Goal: Information Seeking & Learning: Learn about a topic

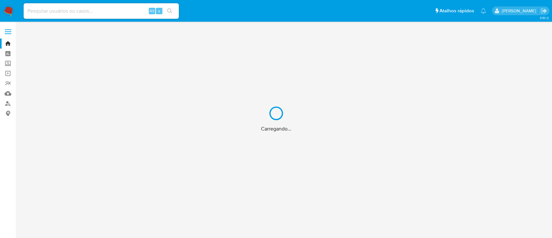
click at [5, 105] on div "Carregando..." at bounding box center [276, 119] width 552 height 238
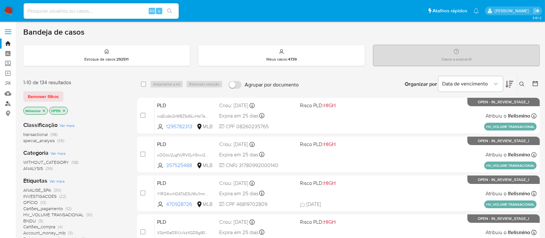
click at [8, 105] on link "Localizador de pessoas" at bounding box center [38, 103] width 77 height 10
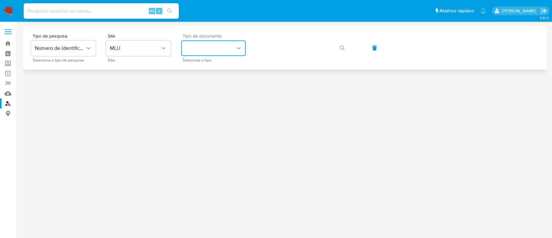
click at [204, 46] on button "identificationType" at bounding box center [213, 48] width 65 height 16
click at [9, 34] on span at bounding box center [8, 33] width 6 height 1
click at [0, 0] on input "checkbox" at bounding box center [0, 0] width 0 height 0
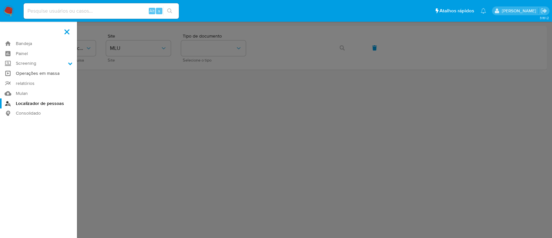
click at [24, 74] on link "Operações em massa" at bounding box center [38, 73] width 77 height 10
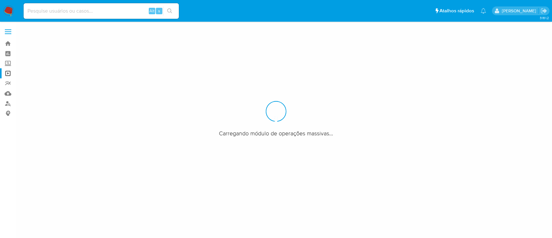
click at [9, 30] on span at bounding box center [8, 29] width 6 height 1
click at [0, 0] on input "checkbox" at bounding box center [0, 0] width 0 height 0
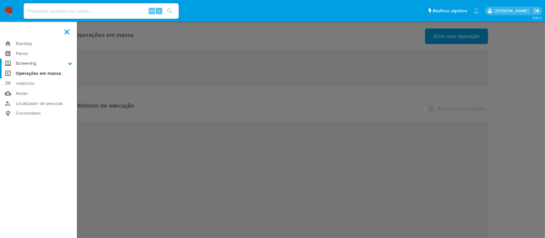
click at [24, 63] on label "Screening" at bounding box center [38, 64] width 77 height 10
click at [0, 0] on input "Screening" at bounding box center [0, 0] width 0 height 0
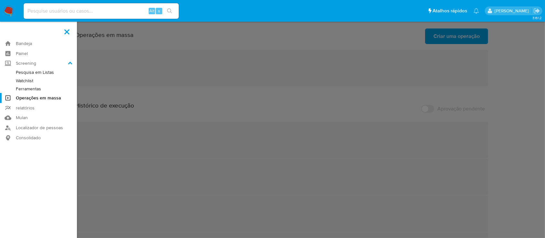
click at [25, 79] on link "Watchlist" at bounding box center [38, 81] width 77 height 8
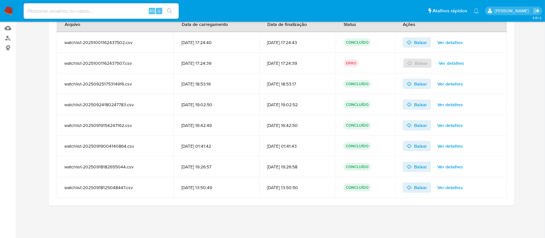
scroll to position [22, 0]
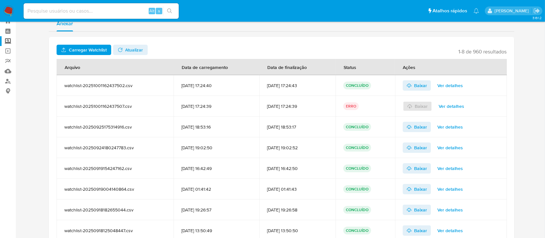
click at [452, 87] on span "Ver detalhes" at bounding box center [451, 85] width 26 height 9
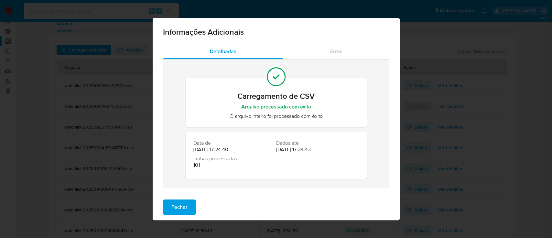
drag, startPoint x: 145, startPoint y: 106, endPoint x: 145, endPoint y: 110, distance: 3.9
click at [145, 107] on div "Informações Adicionais Detalhadas Erros Carregamento de CSV Arquivo processado …" at bounding box center [276, 119] width 552 height 238
click at [181, 206] on span "Fechar" at bounding box center [179, 207] width 16 height 14
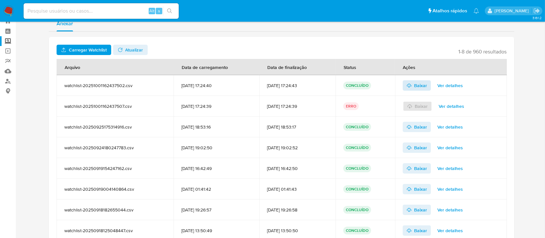
click at [411, 87] on icon at bounding box center [409, 85] width 5 height 5
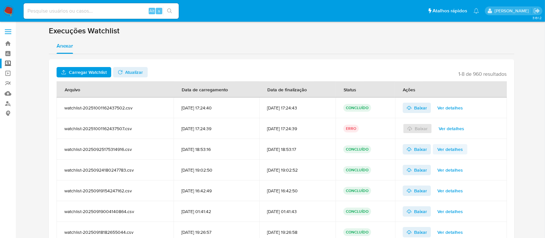
click at [450, 151] on span "Ver detalhes" at bounding box center [451, 149] width 26 height 9
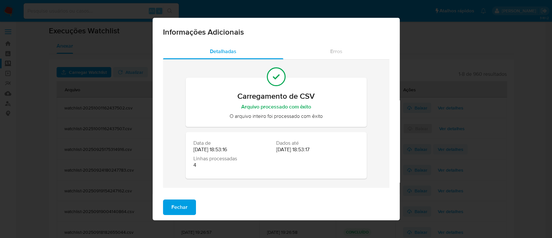
click at [450, 151] on div "Informações Adicionais Detalhadas Erros Carregamento de CSV Arquivo processado …" at bounding box center [276, 119] width 552 height 238
click at [176, 202] on span "Fechar" at bounding box center [179, 207] width 16 height 14
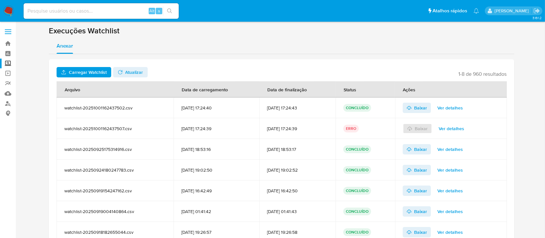
drag, startPoint x: 92, startPoint y: 149, endPoint x: 96, endPoint y: 149, distance: 3.9
click at [93, 149] on div "watchlist-20250925175314916.csv" at bounding box center [115, 149] width 102 height 6
click at [285, 146] on div "25/09/2025 18:53:17" at bounding box center [297, 149] width 61 height 6
click at [426, 150] on span "Baixar" at bounding box center [420, 149] width 13 height 10
drag, startPoint x: 444, startPoint y: 21, endPoint x: 449, endPoint y: -1, distance: 22.3
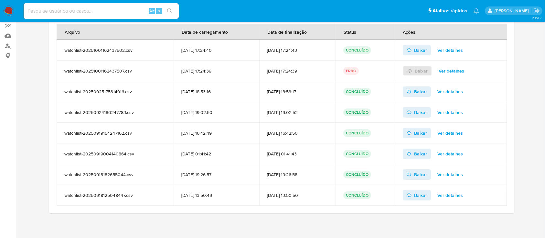
scroll to position [65, 0]
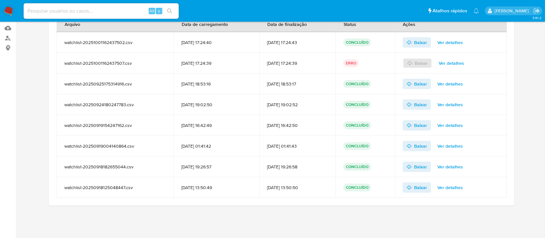
click at [450, 189] on span "Ver detalhes" at bounding box center [451, 187] width 26 height 9
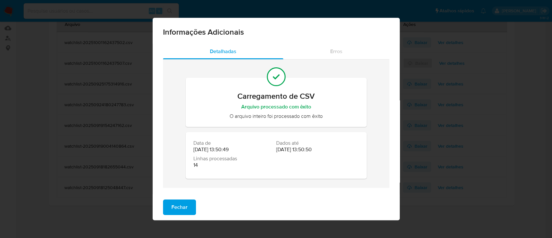
click at [449, 191] on div "Informações Adicionais Detalhadas Erros Carregamento de CSV Arquivo processado …" at bounding box center [276, 119] width 552 height 238
click at [429, 210] on div "Informações Adicionais Detalhadas Erros Carregamento de CSV Arquivo processado …" at bounding box center [276, 119] width 552 height 238
drag, startPoint x: 181, startPoint y: 204, endPoint x: 190, endPoint y: 205, distance: 9.7
click at [182, 204] on span "Fechar" at bounding box center [179, 207] width 16 height 14
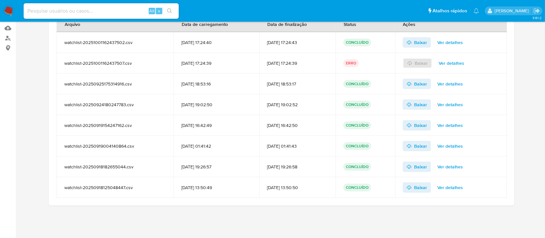
click at [452, 168] on span "Ver detalhes" at bounding box center [451, 166] width 26 height 9
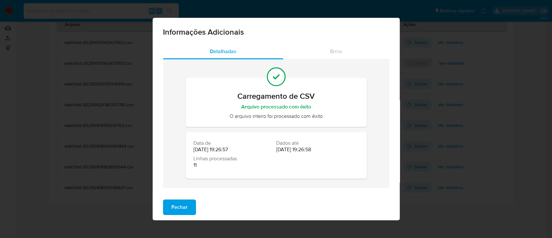
click at [453, 208] on div "Informações Adicionais Detalhadas Erros Carregamento de CSV Arquivo processado …" at bounding box center [276, 119] width 552 height 238
click at [182, 211] on span "Fechar" at bounding box center [179, 207] width 16 height 14
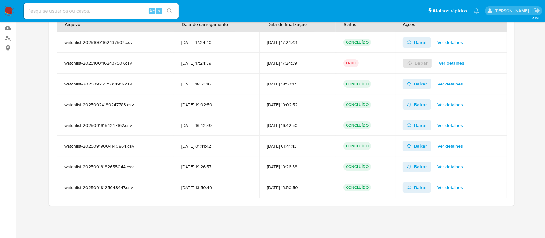
click at [457, 145] on span "Ver detalhes" at bounding box center [451, 145] width 26 height 9
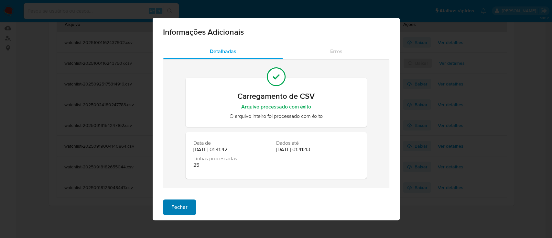
click at [180, 211] on span "Fechar" at bounding box center [179, 207] width 16 height 14
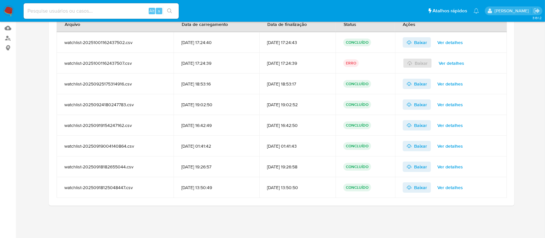
click at [455, 127] on span "Ver detalhes" at bounding box center [451, 125] width 26 height 9
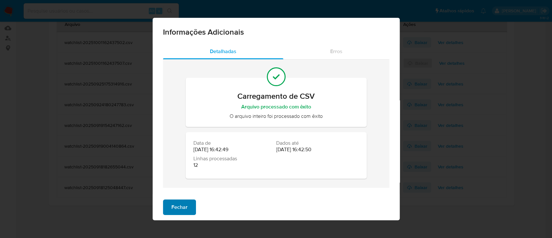
click at [184, 211] on span "Fechar" at bounding box center [179, 207] width 16 height 14
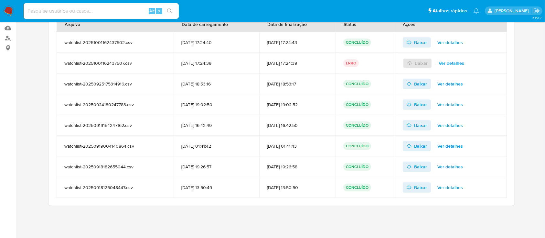
click at [454, 103] on span "Ver detalhes" at bounding box center [451, 104] width 26 height 9
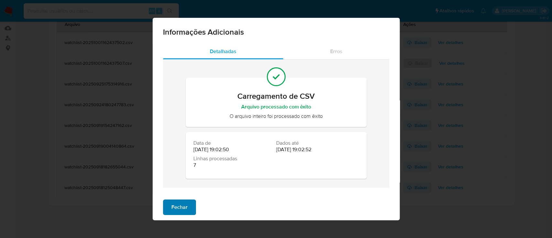
click at [179, 206] on span "Fechar" at bounding box center [179, 207] width 16 height 14
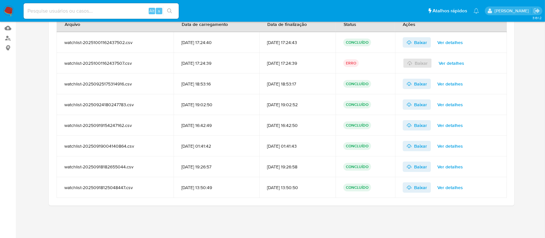
click at [456, 84] on span "Ver detalhes" at bounding box center [451, 83] width 26 height 9
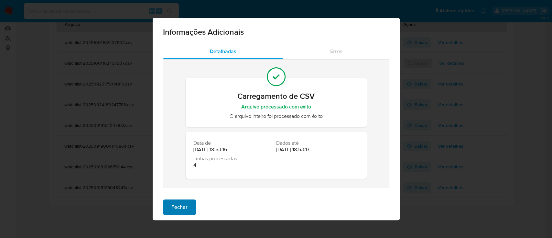
click at [181, 204] on span "Fechar" at bounding box center [179, 207] width 16 height 14
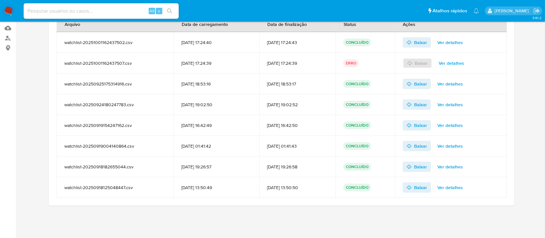
click at [454, 79] on span "Ver detalhes" at bounding box center [451, 83] width 26 height 9
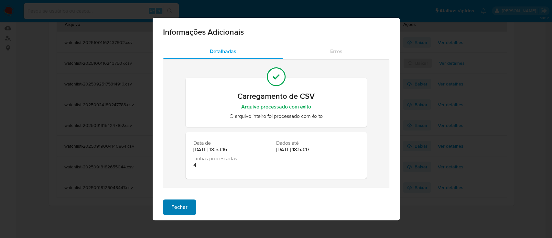
click at [182, 211] on span "Fechar" at bounding box center [179, 207] width 16 height 14
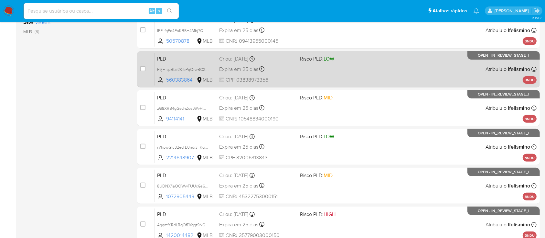
scroll to position [215, 0]
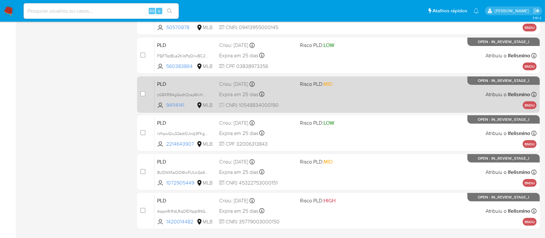
click at [345, 103] on div "PLD zG8XRB4gGsdhZospWvHm5tzd 94114141 MLB Risco PLD: MID Criou: 12/09/2025 Crio…" at bounding box center [346, 94] width 382 height 33
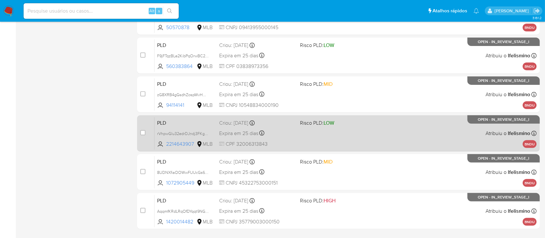
click at [311, 138] on div "PLD rVhpwGlu32edrDJndj3FKg52 2214643907 MLB Risco PLD: LOW Criou: 12/09/2025 Cr…" at bounding box center [346, 133] width 382 height 33
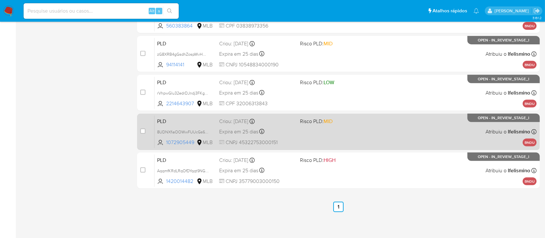
scroll to position [257, 0]
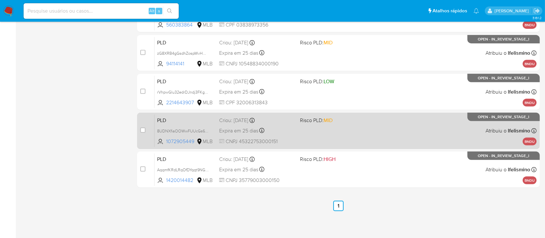
click at [330, 130] on span at bounding box center [337, 130] width 75 height 1
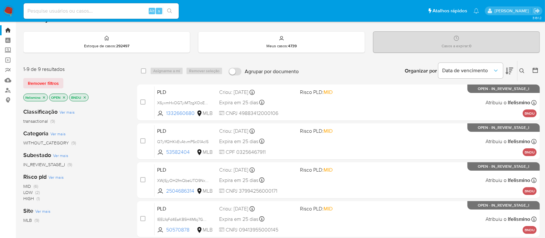
scroll to position [0, 0]
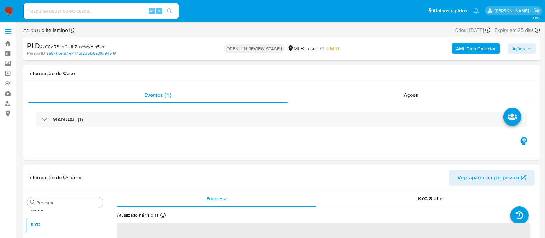
scroll to position [335, 0]
select select "10"
click at [72, 46] on span "# zG8XRB4gGsdhZospWvHm5tzd" at bounding box center [73, 46] width 66 height 6
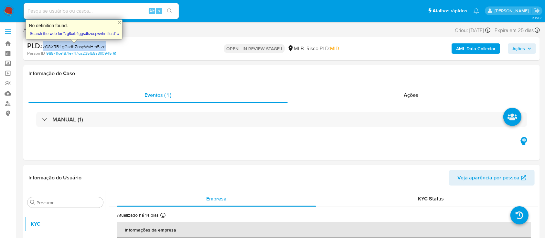
copy span "zG8XRB4gGsdhZospWvHm5tzd"
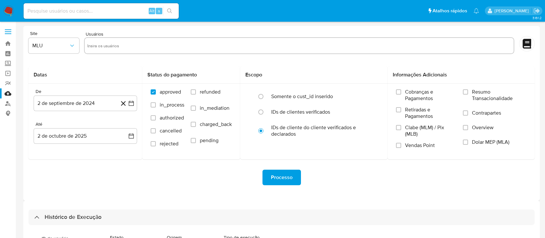
scroll to position [267, 0]
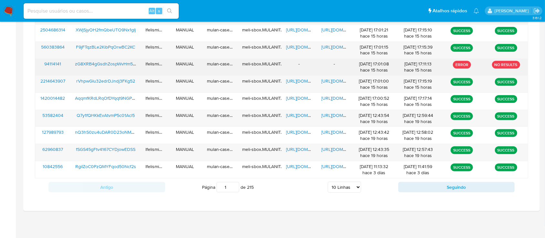
click at [58, 65] on span "94114141" at bounding box center [52, 63] width 17 height 6
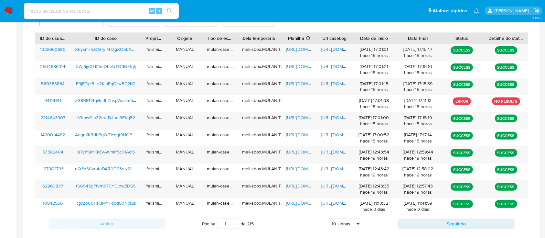
scroll to position [181, 0]
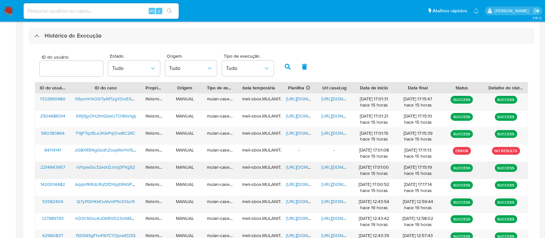
click at [335, 165] on span "https://docs.google.com/document/d/1RGgjw0-t_U8eKZBW3dYAMYDBuLgCdhOLRst41-AjO4s…" at bounding box center [343, 167] width 45 height 6
click at [298, 168] on span "[URL][DOMAIN_NAME]" at bounding box center [308, 167] width 45 height 6
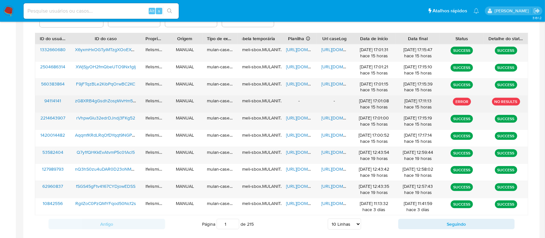
scroll to position [267, 0]
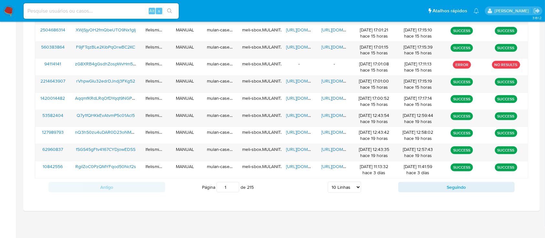
click at [344, 182] on select "5 Linhas 10 Linhas 20 Linhas 25 Linhas 50 Linhas 100 Linhas" at bounding box center [344, 186] width 33 height 11
select select "20"
click at [328, 181] on select "5 Linhas 10 Linhas 20 Linhas 25 Linhas 50 Linhas 100 Linhas" at bounding box center [344, 186] width 33 height 11
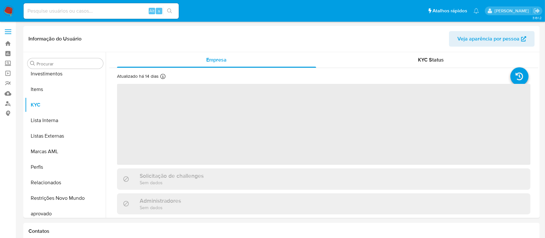
scroll to position [335, 0]
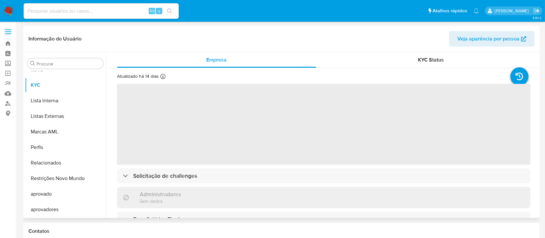
select select "10"
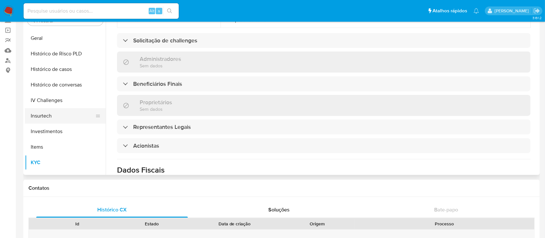
scroll to position [206, 0]
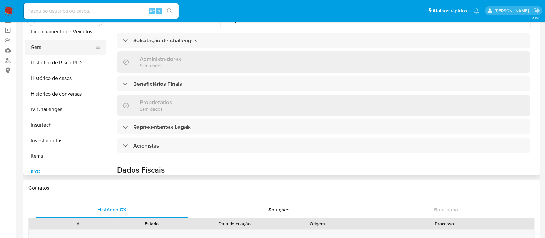
click at [60, 48] on button "Geral" at bounding box center [63, 47] width 76 height 16
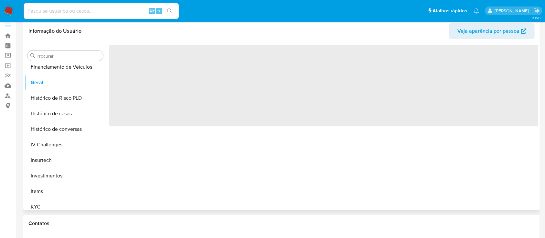
scroll to position [0, 0]
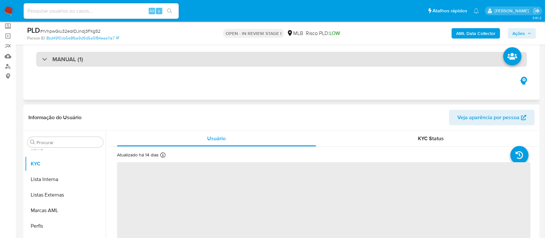
scroll to position [86, 0]
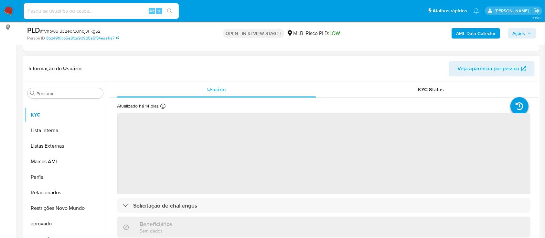
select select "10"
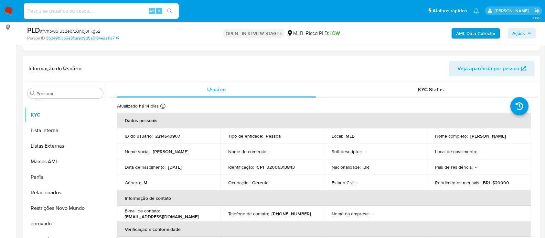
click at [96, 32] on span "# rVhpwGlu32edrDJndj3FKg52" at bounding box center [70, 31] width 60 height 6
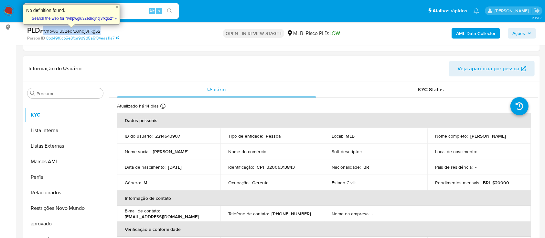
copy span "rVhpwGlu32edrDJndj3FKg52"
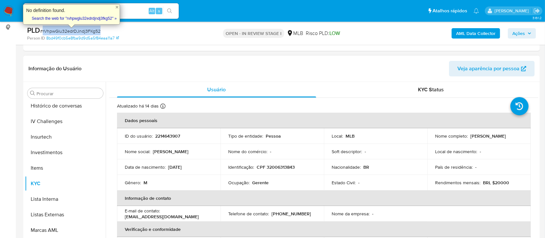
scroll to position [206, 0]
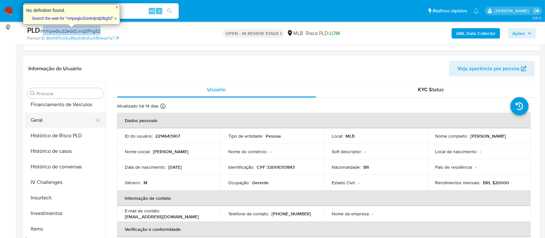
click at [58, 122] on button "Geral" at bounding box center [63, 120] width 76 height 16
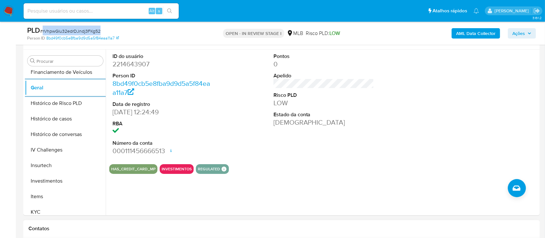
scroll to position [172, 0]
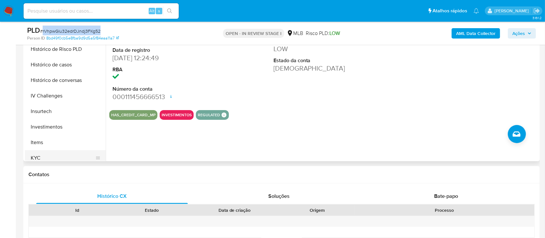
click at [38, 156] on button "KYC" at bounding box center [63, 158] width 76 height 16
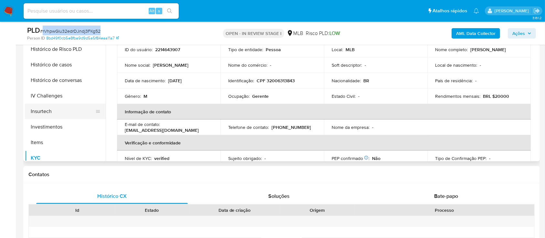
scroll to position [120, 0]
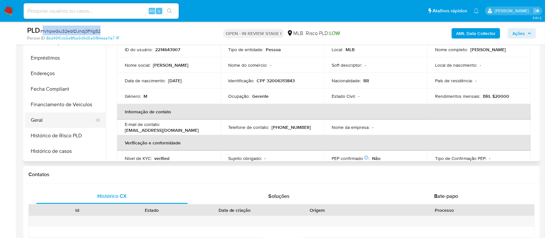
click at [57, 115] on button "Geral" at bounding box center [63, 120] width 76 height 16
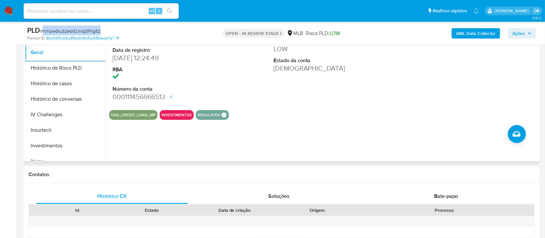
scroll to position [292, 0]
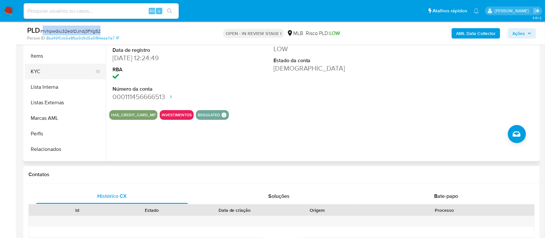
click at [54, 70] on button "KYC" at bounding box center [63, 72] width 76 height 16
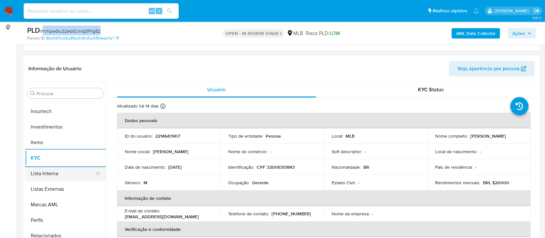
scroll to position [335, 0]
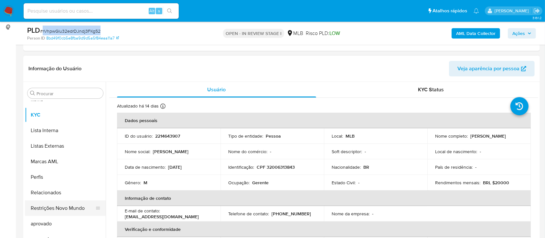
click at [70, 213] on button "Restrições Novo Mundo" at bounding box center [63, 208] width 76 height 16
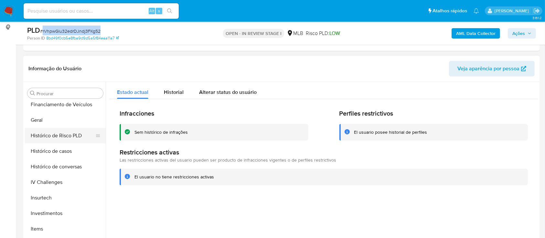
click at [76, 133] on button "Histórico de Risco PLD" at bounding box center [63, 136] width 76 height 16
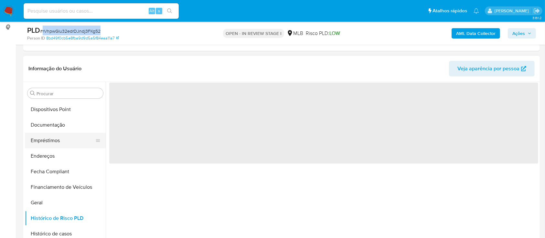
scroll to position [120, 0]
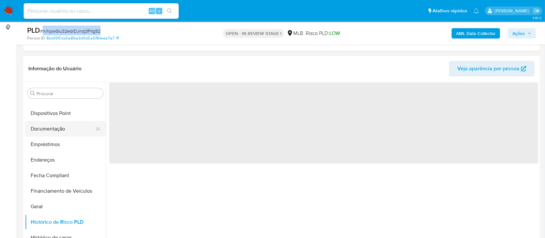
click at [73, 127] on button "Documentação" at bounding box center [63, 129] width 76 height 16
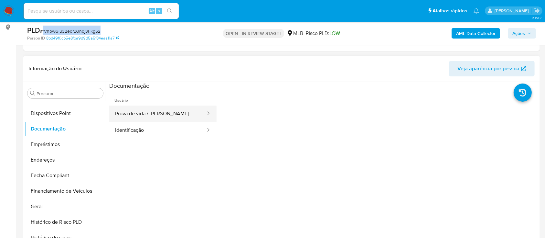
click at [165, 107] on button "Prova de vida / Selfie" at bounding box center [157, 113] width 97 height 16
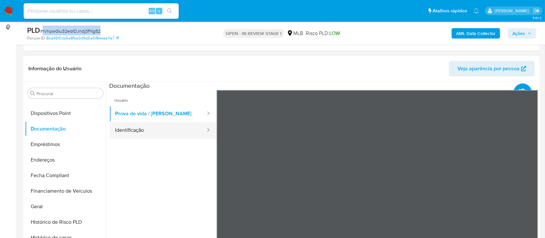
click at [135, 130] on button "Identificação" at bounding box center [157, 130] width 97 height 16
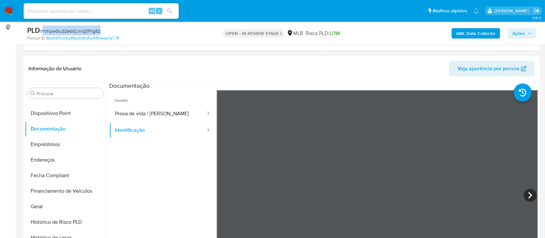
scroll to position [95, 0]
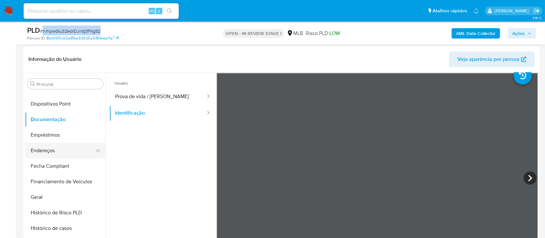
click at [56, 149] on button "Endereços" at bounding box center [63, 151] width 76 height 16
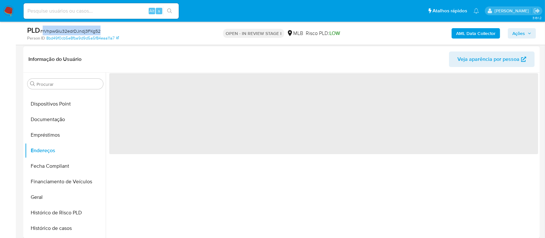
scroll to position [0, 0]
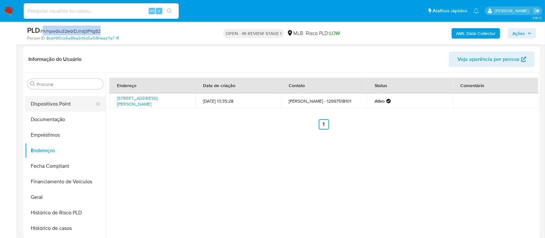
click at [79, 107] on button "Dispositivos Point" at bounding box center [63, 104] width 76 height 16
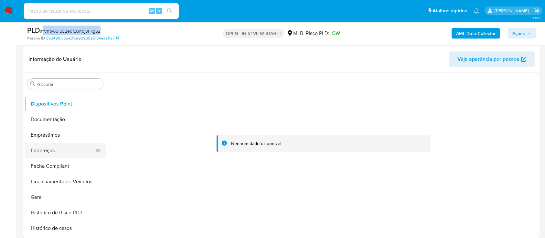
click at [82, 144] on button "Endereços" at bounding box center [63, 151] width 76 height 16
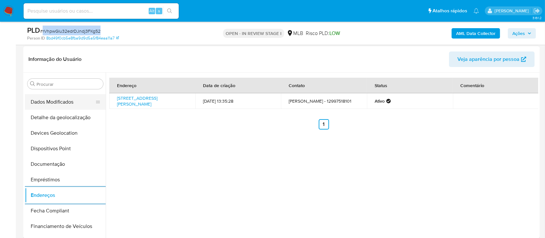
scroll to position [129, 0]
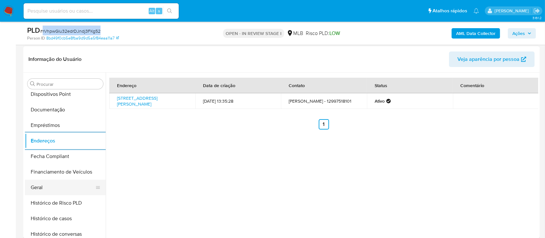
click at [55, 192] on button "Geral" at bounding box center [63, 187] width 76 height 16
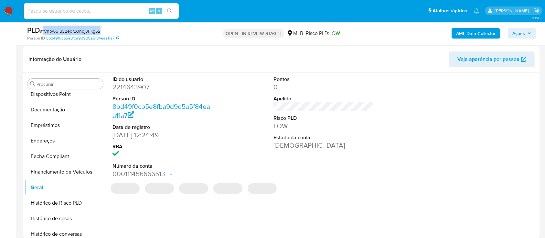
click at [143, 82] on dd "2214643907" at bounding box center [163, 86] width 101 height 9
click at [137, 90] on dd "2214643907" at bounding box center [163, 86] width 101 height 9
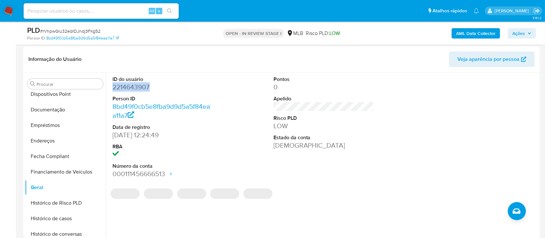
copy dd "2214643907"
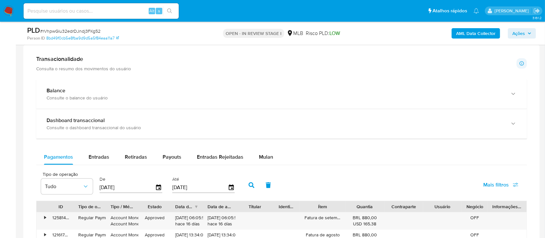
scroll to position [483, 0]
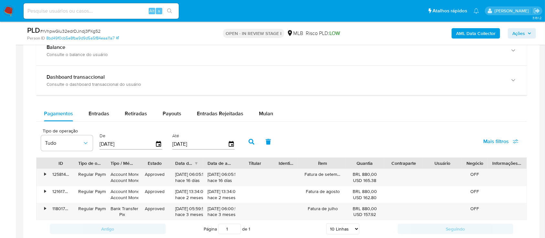
click at [269, 104] on div "Balance Consulte o balance do usuário Dashboard transaccional Consulte o dashbo…" at bounding box center [281, 136] width 491 height 201
click at [268, 113] on span "Mulan" at bounding box center [266, 113] width 14 height 7
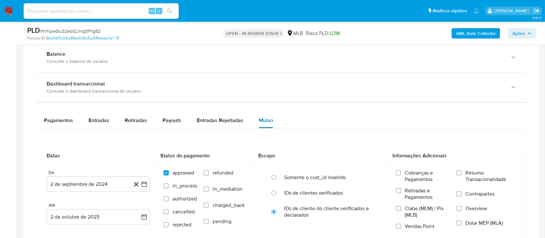
scroll to position [429, 0]
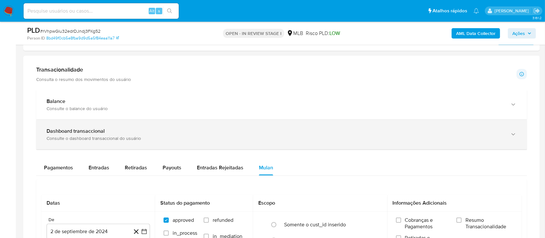
click at [161, 125] on div "Dashboard transaccional Consulte o dashboard transaccional do usuário" at bounding box center [281, 134] width 491 height 29
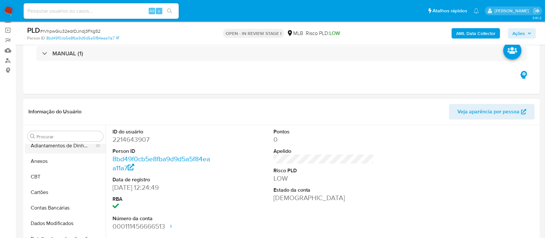
scroll to position [0, 0]
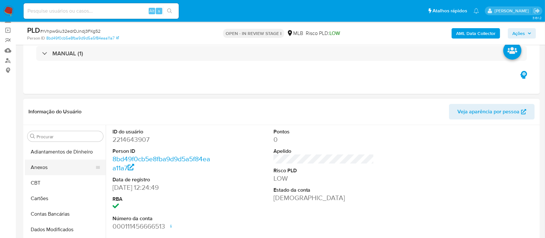
drag, startPoint x: 66, startPoint y: 172, endPoint x: 77, endPoint y: 171, distance: 10.7
click at [66, 172] on button "Anexos" at bounding box center [63, 167] width 76 height 16
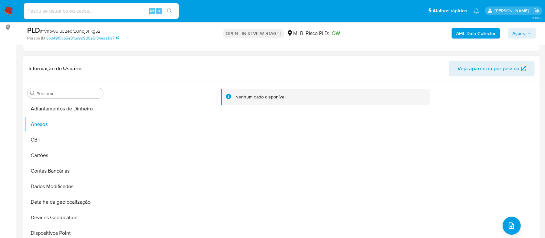
click at [510, 196] on div "Nenhum dado disponível" at bounding box center [322, 165] width 433 height 166
click at [508, 222] on icon "upload-file" at bounding box center [512, 226] width 8 height 8
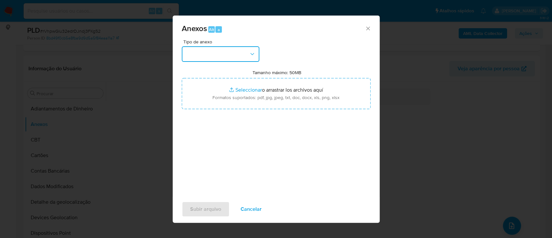
click at [211, 49] on button "button" at bounding box center [221, 54] width 78 height 16
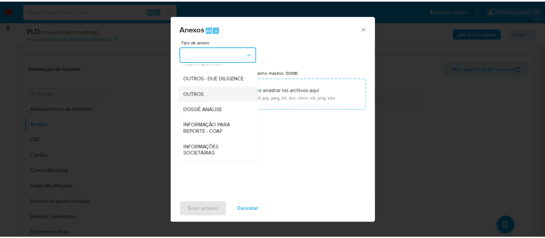
scroll to position [99, 0]
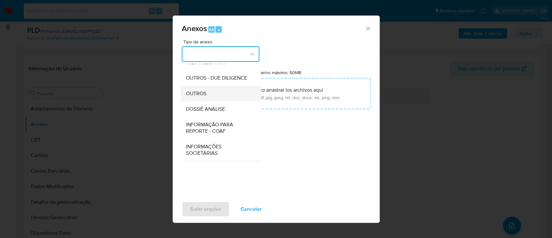
click at [224, 92] on div "OUTROS" at bounding box center [219, 94] width 66 height 16
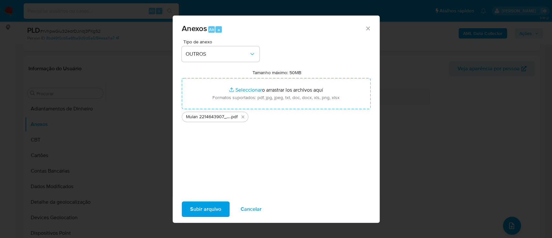
click at [211, 207] on span "Subir arquivo" at bounding box center [205, 209] width 31 height 14
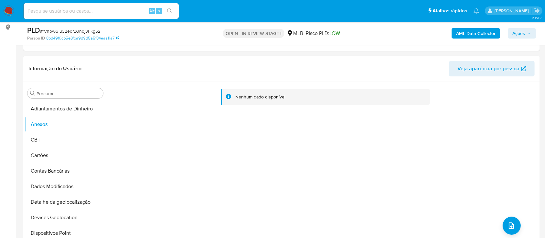
click at [499, 33] on button "AML Data Collector" at bounding box center [476, 33] width 49 height 10
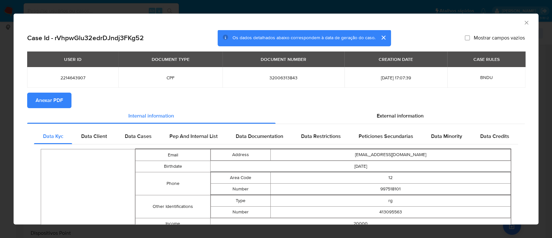
click at [60, 101] on span "Anexar PDF" at bounding box center [49, 100] width 27 height 14
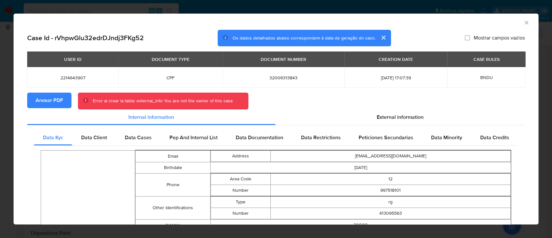
click at [523, 24] on icon "Fechar a janela" at bounding box center [526, 22] width 6 height 6
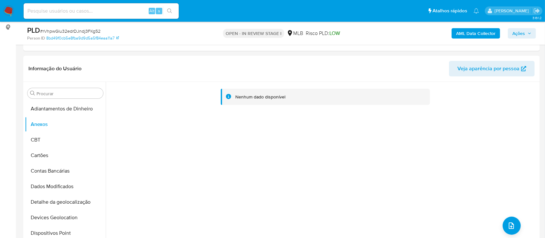
click at [78, 33] on span "# rVhpwGlu32edrDJndj3FKg52" at bounding box center [70, 31] width 60 height 6
drag, startPoint x: 78, startPoint y: 33, endPoint x: 70, endPoint y: 28, distance: 8.8
click at [70, 28] on span "# rVhpwGlu32edrDJndj3FKg52" at bounding box center [70, 31] width 60 height 6
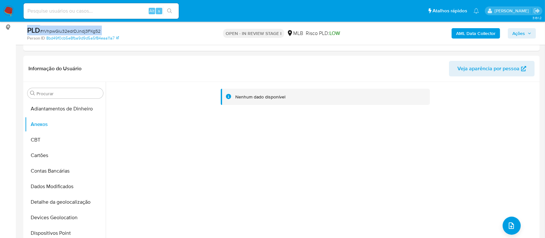
click at [70, 32] on span "# rVhpwGlu32edrDJndj3FKg52" at bounding box center [70, 31] width 60 height 6
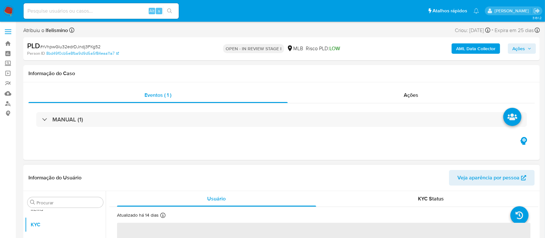
scroll to position [335, 0]
select select "10"
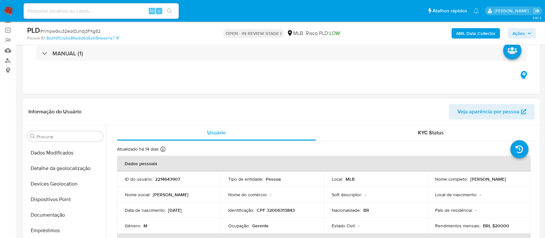
scroll to position [0, 0]
click at [66, 174] on button "Anexos" at bounding box center [63, 167] width 76 height 16
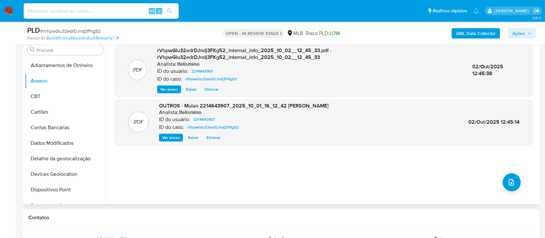
scroll to position [86, 0]
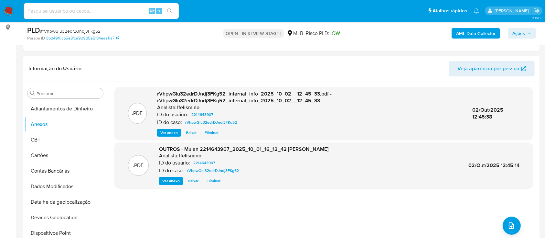
click at [84, 31] on span "# rVhpwGlu32edrDJndj3FKg52" at bounding box center [70, 31] width 60 height 6
click at [84, 30] on span "# rVhpwGlu32edrDJndj3FKg52" at bounding box center [70, 31] width 60 height 6
copy span "rVhpwGlu32edrDJndj3FKg52"
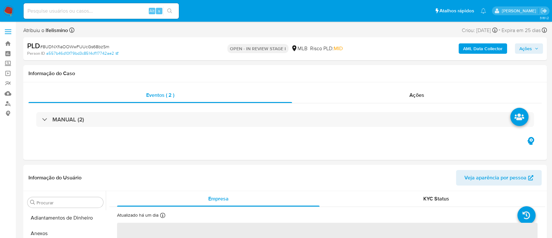
select select "10"
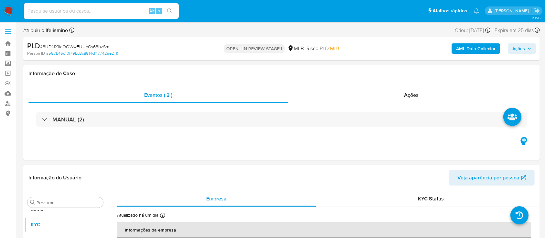
scroll to position [335, 0]
click at [71, 45] on span "# 8UDNXfiaOOWwFUUcGs68bzSm" at bounding box center [74, 46] width 69 height 6
click at [72, 44] on span "# 8UDNXfiaOOWwFUUcGs68bzSm" at bounding box center [74, 46] width 69 height 6
copy span "8UDNXfiaOOWwFUUcGs68bzSm"
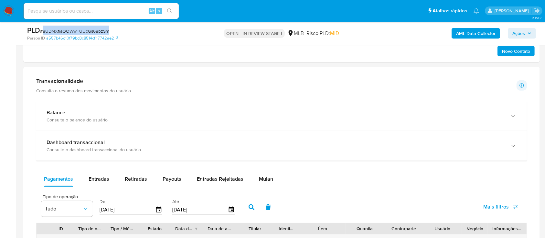
scroll to position [388, 0]
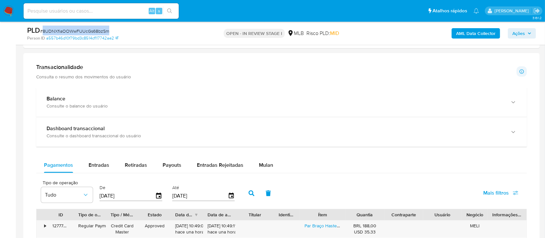
click at [264, 167] on span "Mulan" at bounding box center [266, 164] width 14 height 7
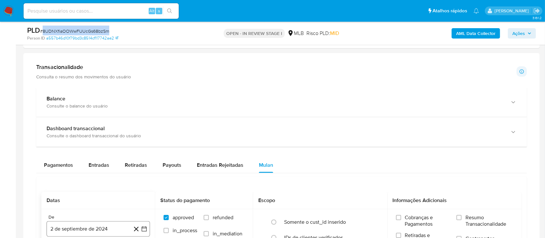
click at [87, 225] on button "2 de septiembre de 2024" at bounding box center [98, 229] width 103 height 16
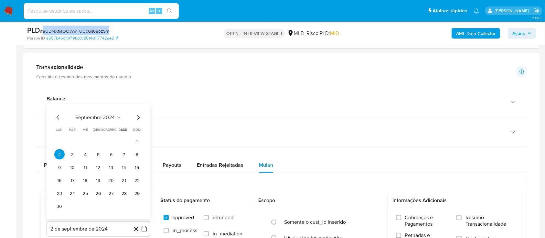
click at [103, 118] on span "septiembre 2024" at bounding box center [94, 117] width 39 height 6
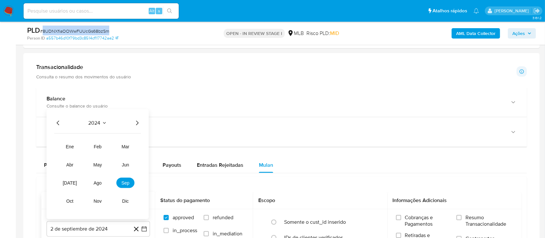
click at [136, 122] on icon "Año siguiente" at bounding box center [137, 123] width 8 height 8
click at [97, 180] on span "ago" at bounding box center [98, 182] width 8 height 5
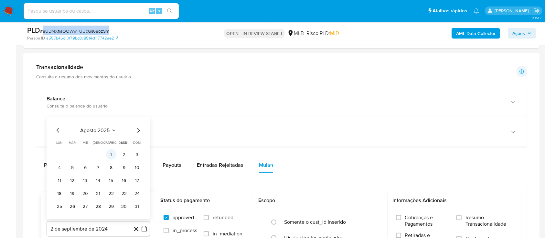
click at [112, 154] on button "1" at bounding box center [111, 154] width 10 height 10
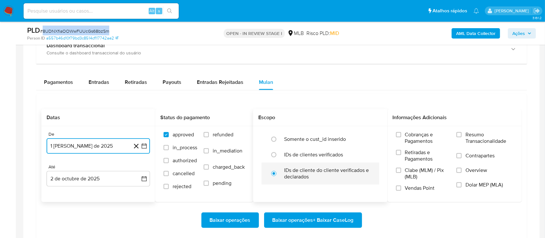
scroll to position [474, 0]
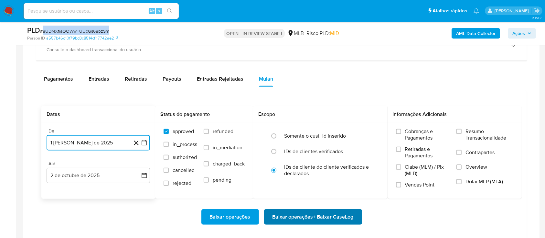
click at [297, 218] on span "Baixar operações + Baixar CaseLog" at bounding box center [313, 217] width 81 height 14
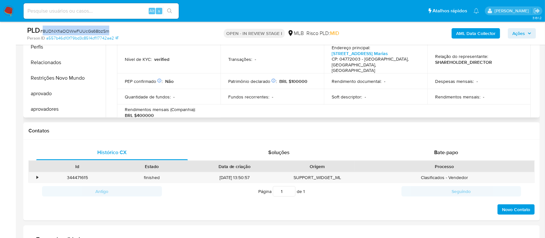
scroll to position [129, 0]
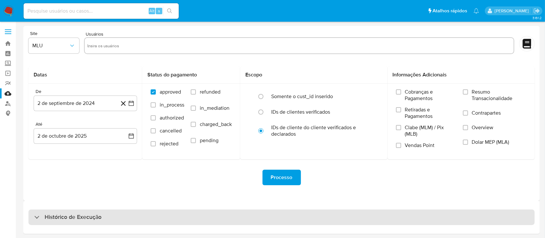
click at [205, 215] on div "Histórico de Execução" at bounding box center [281, 217] width 506 height 16
select select "10"
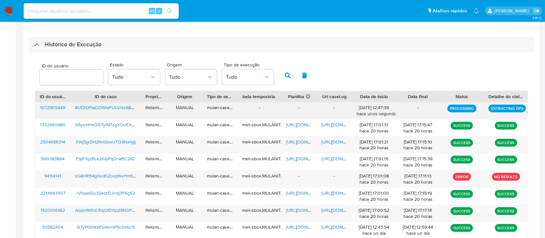
scroll to position [215, 0]
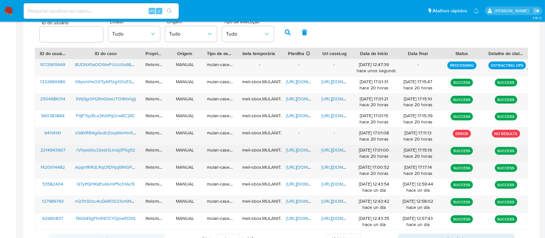
drag, startPoint x: 71, startPoint y: 148, endPoint x: 137, endPoint y: 145, distance: 65.4
click at [137, 145] on div "rVhpwGlu32edrDJndj3FKg52" at bounding box center [105, 153] width 70 height 17
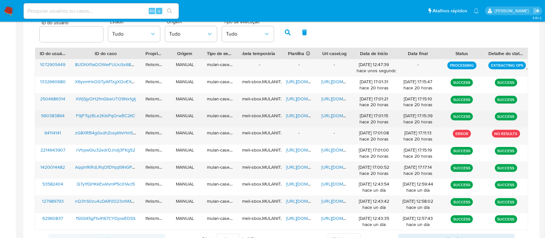
drag, startPoint x: 75, startPoint y: 113, endPoint x: 138, endPoint y: 115, distance: 63.7
click at [138, 115] on div "F9jFTqzBLe2KibPqOrwBC2KC" at bounding box center [105, 118] width 70 height 17
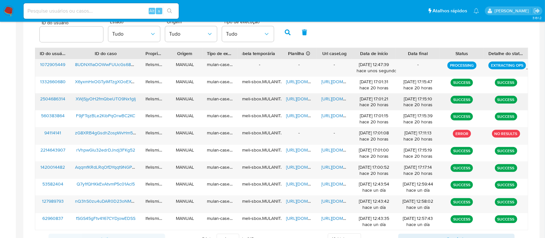
drag, startPoint x: 69, startPoint y: 98, endPoint x: 138, endPoint y: 98, distance: 69.5
click at [138, 98] on div "2504686314 XWjSjyOH2fmQbeUTO9Nx1gIj lfelismino MANUAL mulan-caselog meli-sbox.M…" at bounding box center [281, 101] width 493 height 17
click at [334, 98] on span "[URL][DOMAIN_NAME]" at bounding box center [343, 98] width 45 height 6
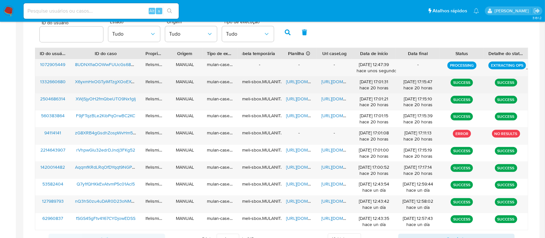
click at [298, 83] on span "[URL][DOMAIN_NAME]" at bounding box center [308, 81] width 45 height 6
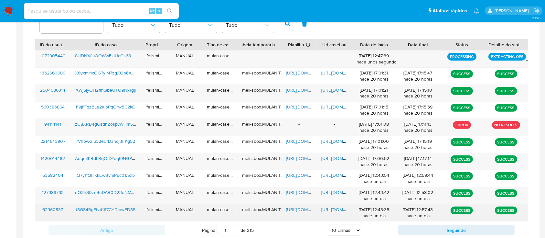
scroll to position [181, 0]
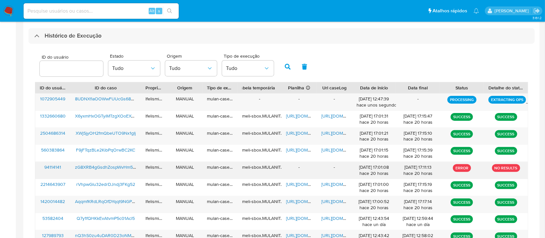
click at [88, 168] on span "zG8XRB4gGsdhZospWvHm5tzd" at bounding box center [107, 167] width 64 height 6
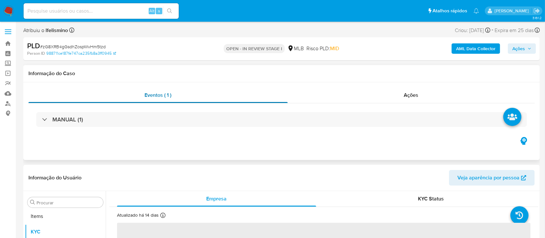
scroll to position [335, 0]
select select "10"
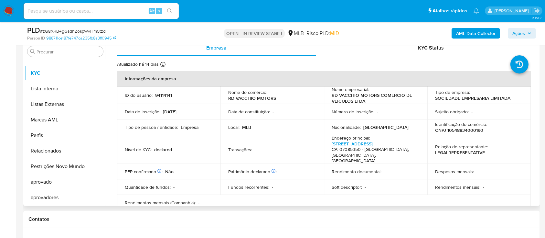
scroll to position [86, 0]
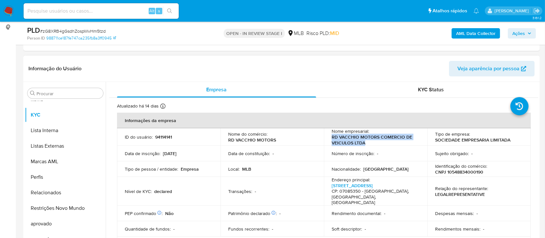
drag, startPoint x: 374, startPoint y: 140, endPoint x: 331, endPoint y: 138, distance: 42.4
click at [332, 138] on p "RD VACCHIO MOTORS COMERCIO DE VEICULOS LTDA" at bounding box center [374, 140] width 85 height 12
copy p "RD VACCHIO MOTORS COMERCIO DE VEICULOS LTDA"
click at [448, 173] on p "CNPJ 10548834000190" at bounding box center [459, 172] width 48 height 6
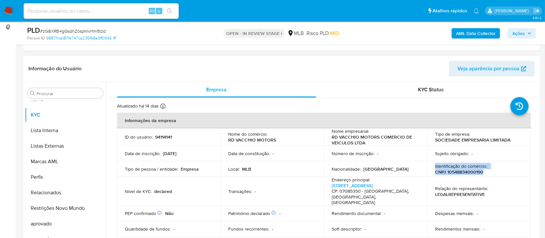
click at [448, 173] on p "CNPJ 10548834000190" at bounding box center [459, 172] width 48 height 6
click at [483, 172] on div "Identificação do comércio : CNPJ 10548834000190" at bounding box center [479, 169] width 88 height 12
copy p "CNPJ 10548834000190"
drag, startPoint x: 484, startPoint y: 172, endPoint x: 434, endPoint y: 171, distance: 49.8
click at [435, 171] on div "Identificação do comércio : CNPJ 10548834000190" at bounding box center [479, 169] width 88 height 12
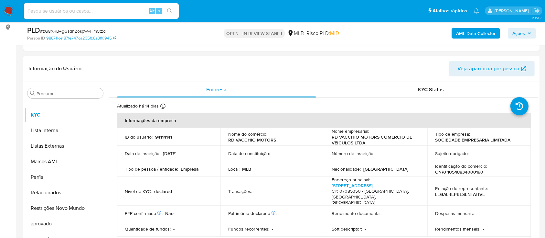
click at [77, 28] on span "# zG8XRB4gGsdhZospWvHm5tzd" at bounding box center [73, 31] width 66 height 6
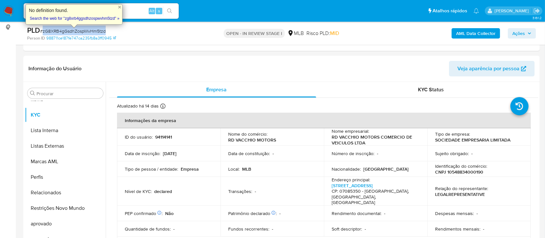
copy span "zG8XRB4gGsdhZospWvHm5tzd"
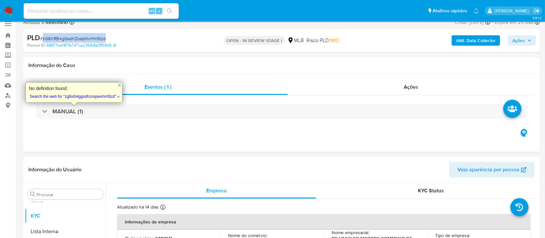
scroll to position [0, 0]
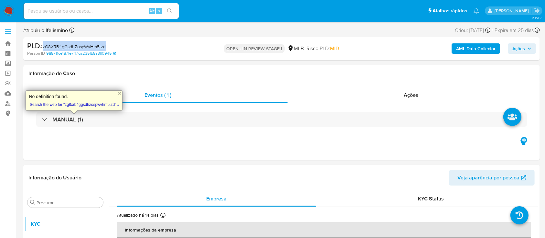
copy div "[DATE]"
drag, startPoint x: 482, startPoint y: 30, endPoint x: 458, endPoint y: 30, distance: 24.3
click at [458, 30] on div "Criou: [DATE] Criou: [DATE] 14:07:59" at bounding box center [473, 30] width 36 height 9
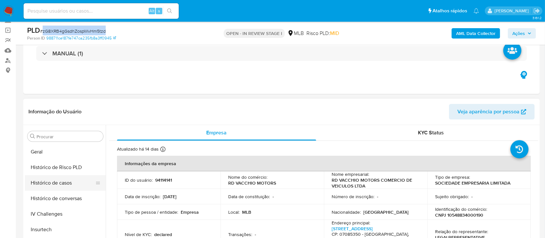
scroll to position [206, 0]
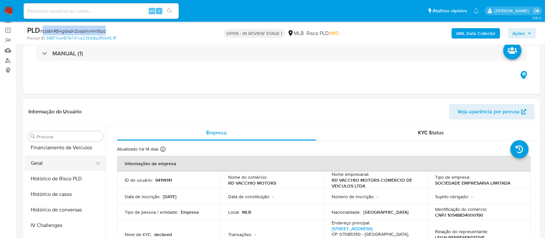
click at [58, 170] on button "Geral" at bounding box center [63, 163] width 76 height 16
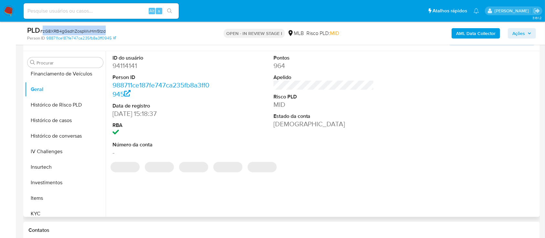
scroll to position [129, 0]
